Goal: Check status: Check status

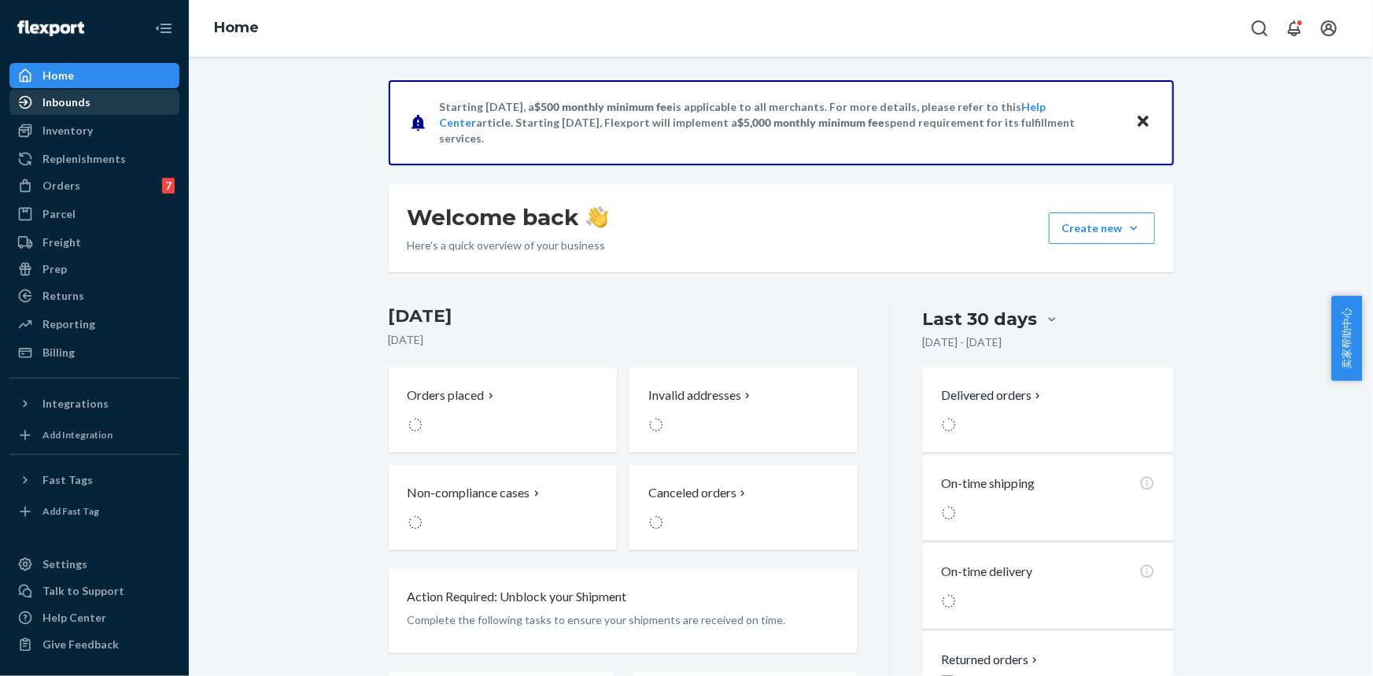
click at [86, 110] on div "Inbounds" at bounding box center [94, 102] width 167 height 22
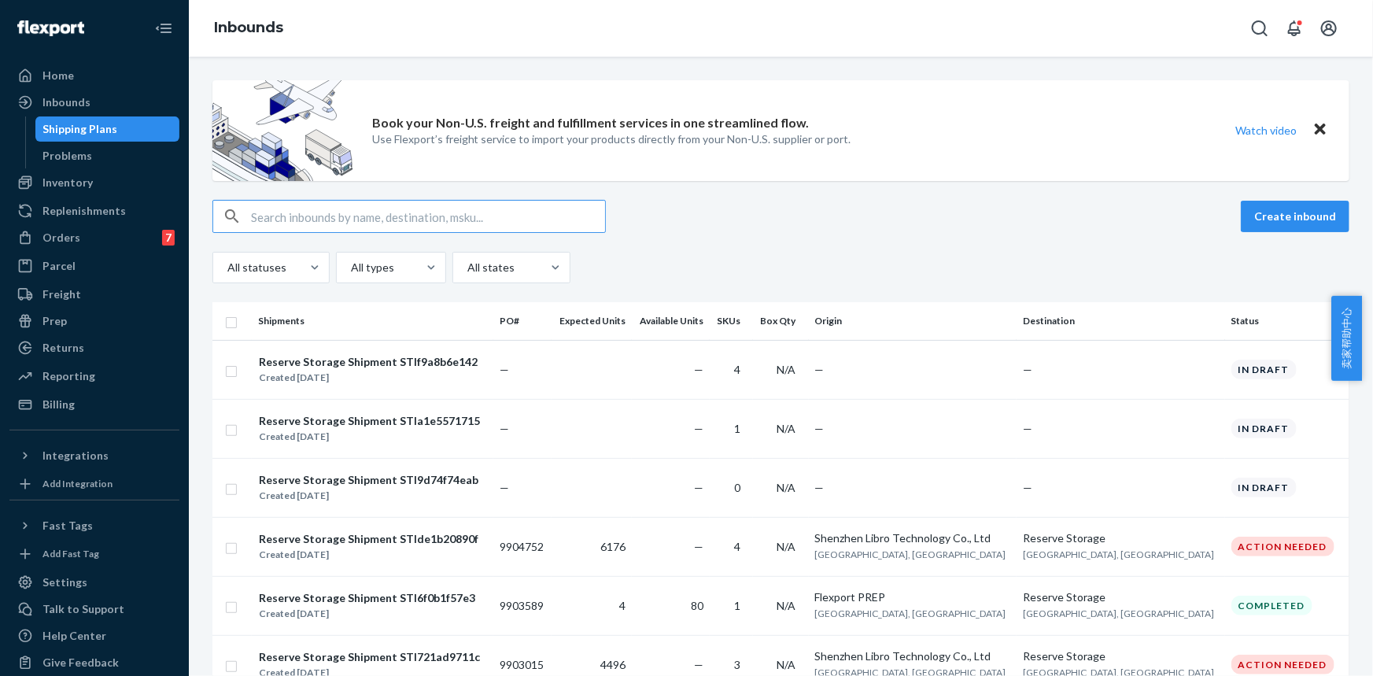
drag, startPoint x: 432, startPoint y: 180, endPoint x: 431, endPoint y: 195, distance: 15.0
click at [426, 214] on input "text" at bounding box center [428, 216] width 354 height 31
paste input "9880269"
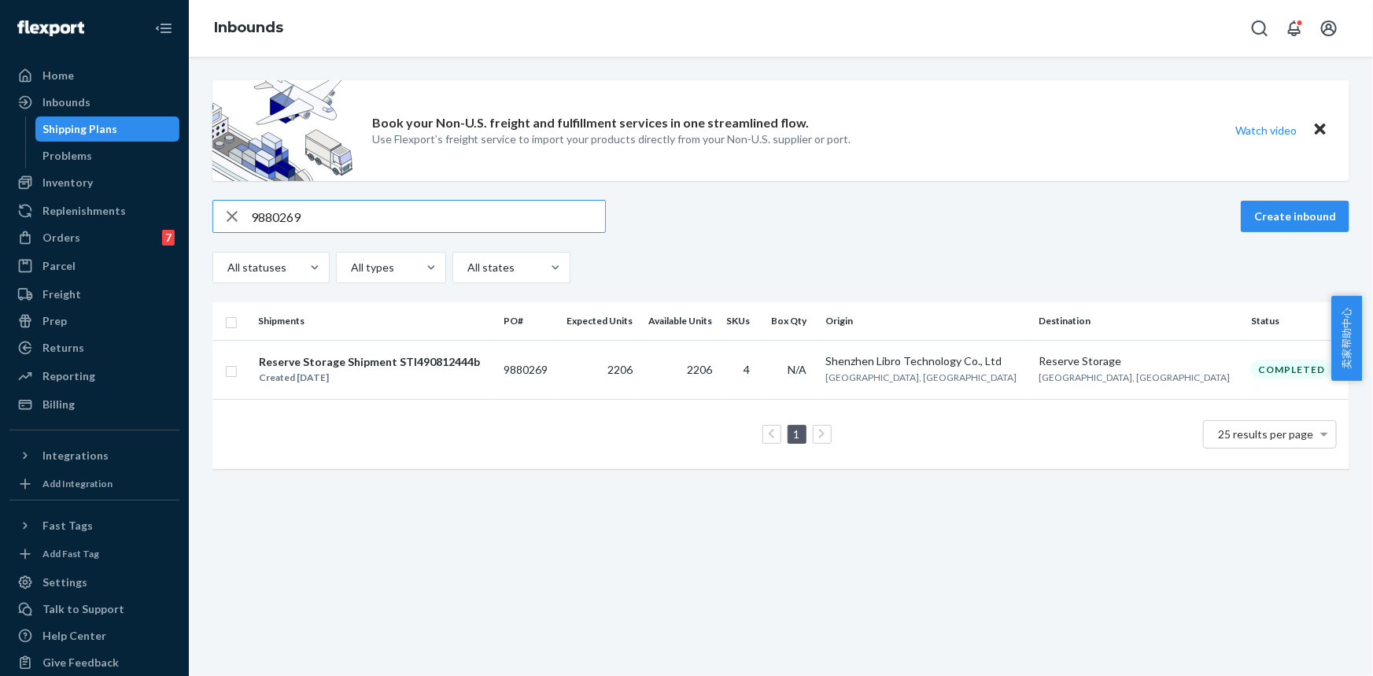
type input "9880269"
